Goal: Navigation & Orientation: Find specific page/section

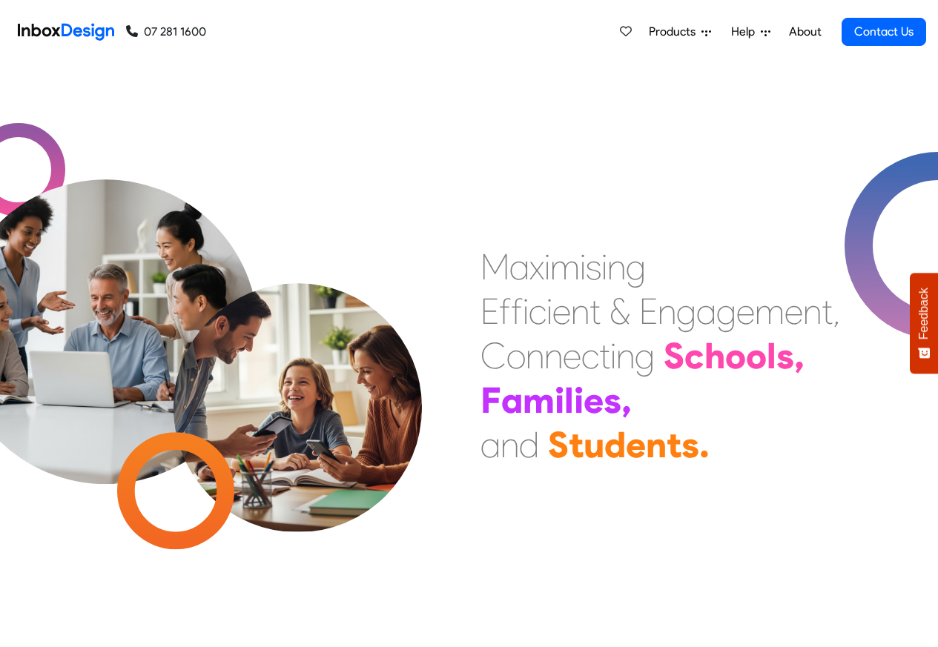
click at [677, 33] on span "Products" at bounding box center [675, 32] width 53 height 18
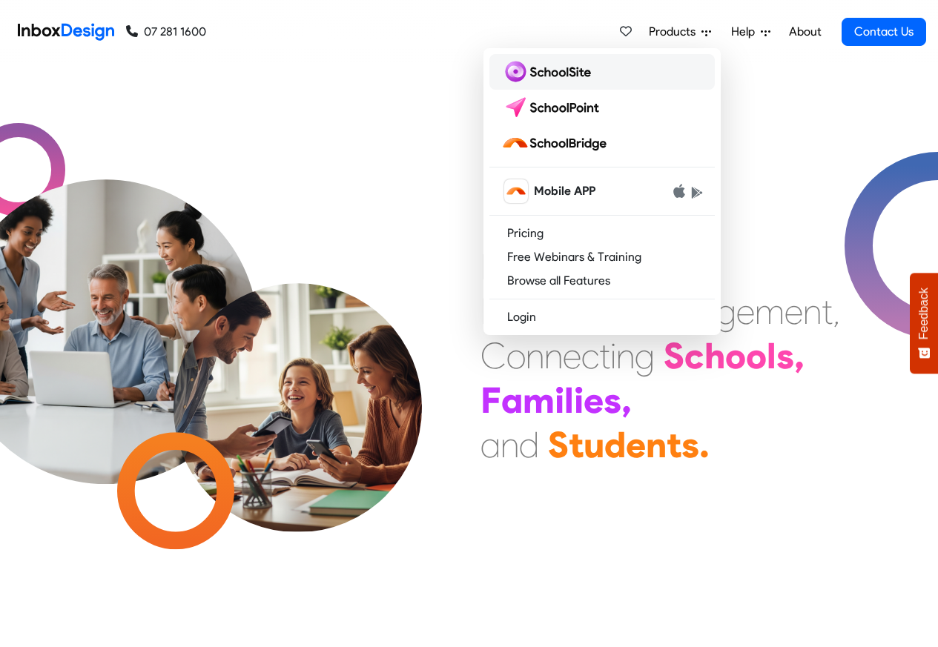
click at [550, 74] on img at bounding box center [549, 72] width 96 height 24
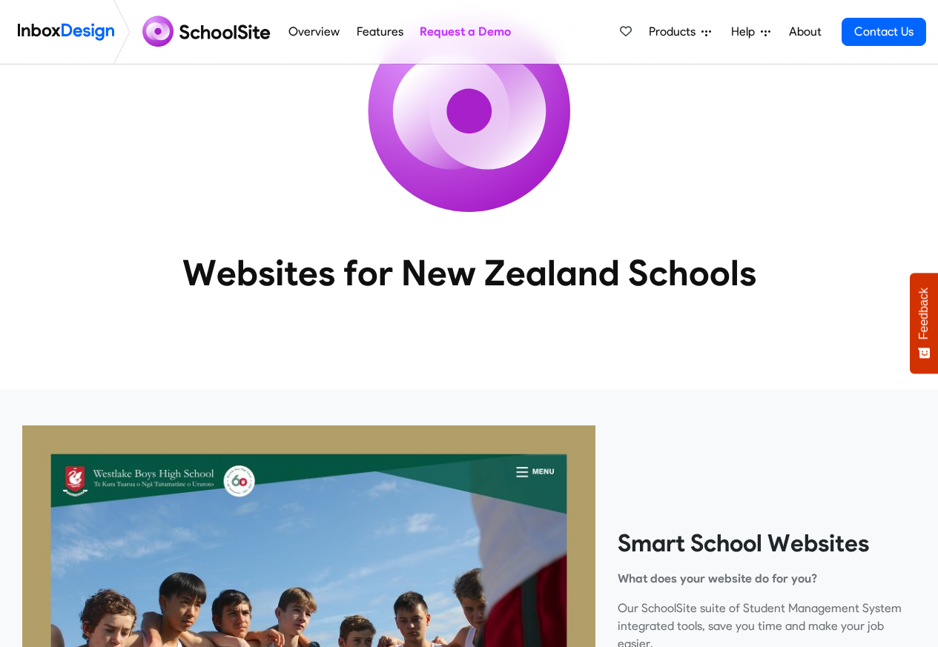
scroll to position [534, 0]
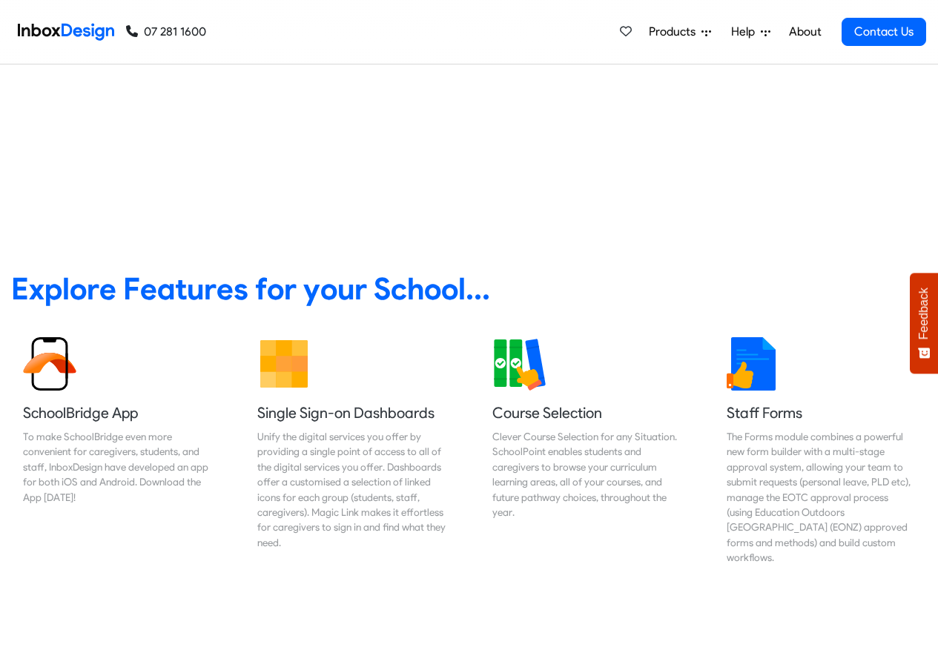
scroll to position [89, 0]
